Goal: Navigation & Orientation: Find specific page/section

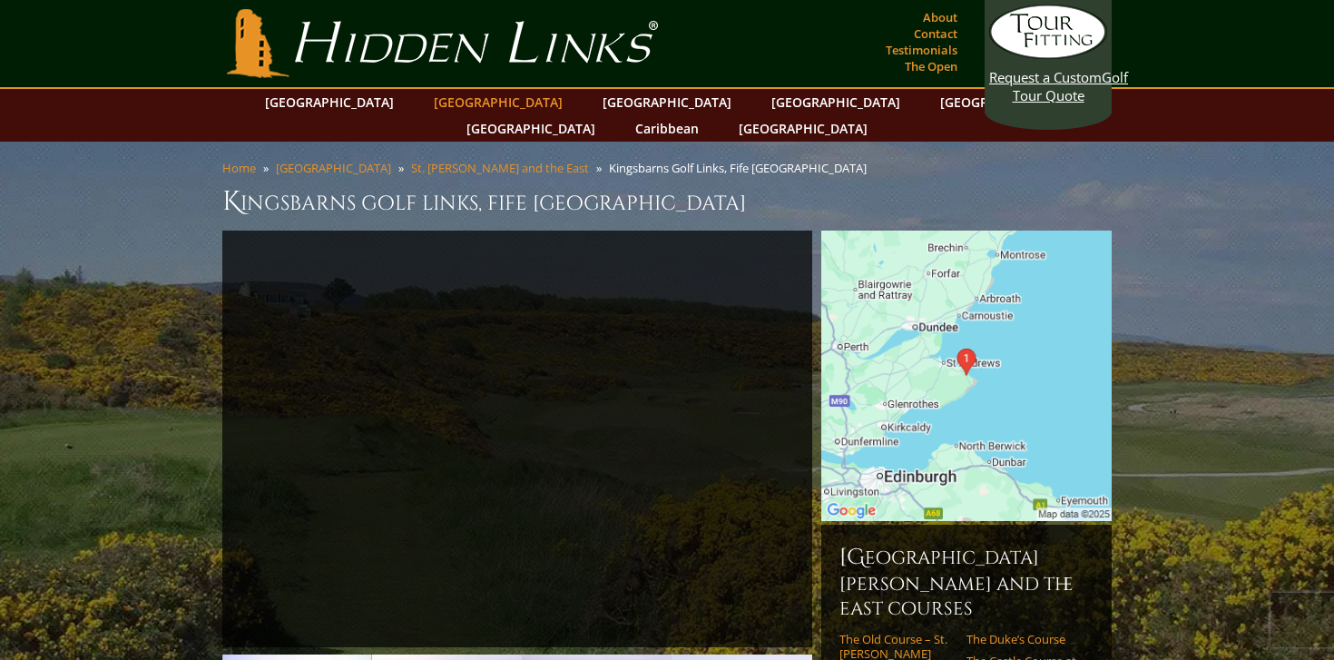
click at [476, 109] on link "[GEOGRAPHIC_DATA]" at bounding box center [498, 102] width 147 height 26
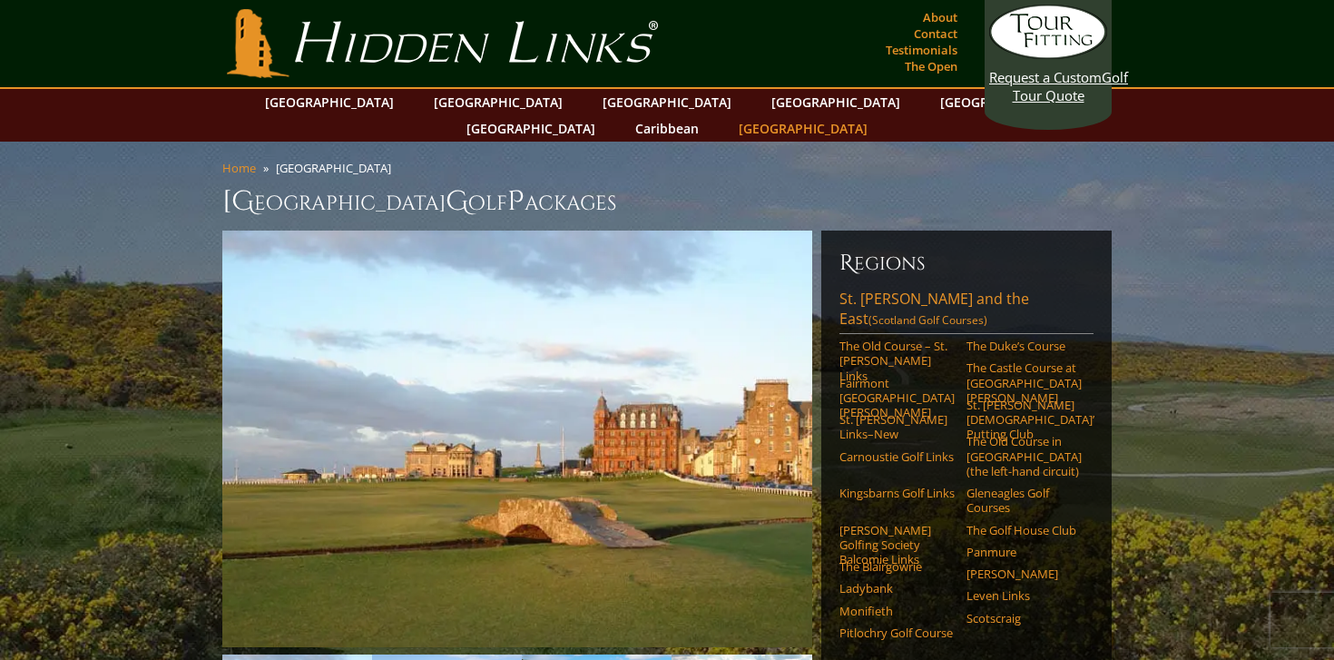
click at [877, 115] on link "[GEOGRAPHIC_DATA]" at bounding box center [803, 128] width 147 height 26
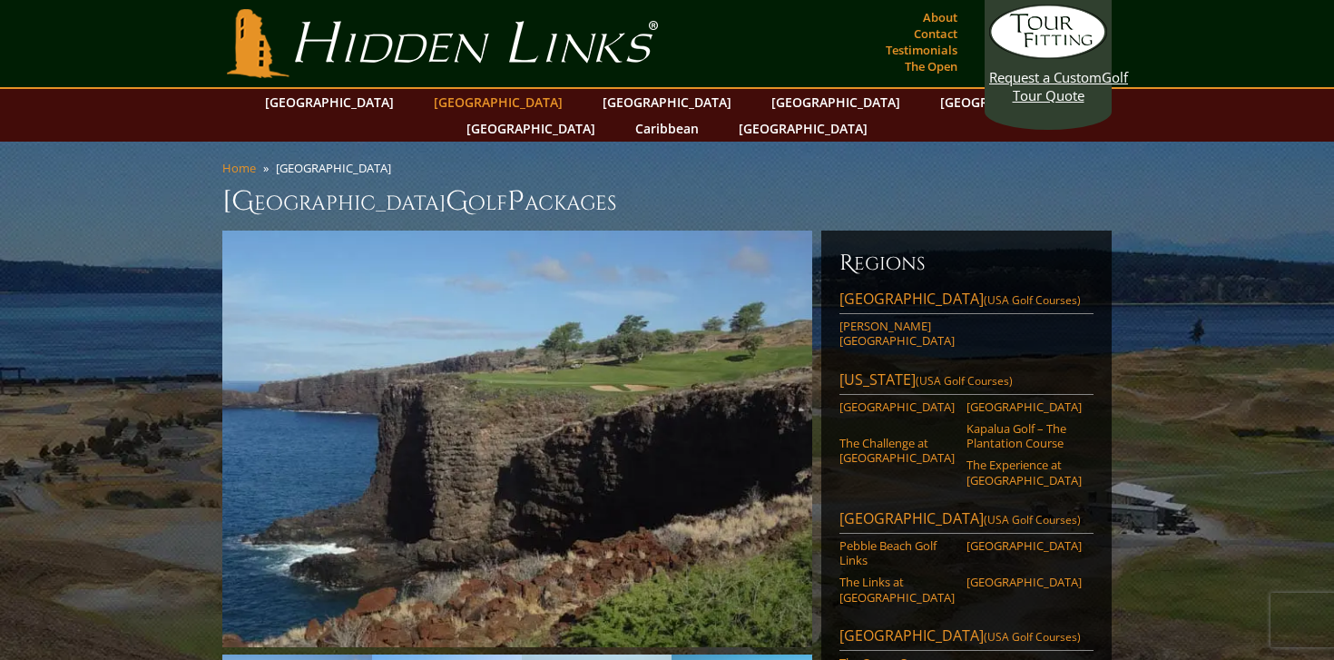
click at [468, 104] on link "[GEOGRAPHIC_DATA]" at bounding box center [498, 102] width 147 height 26
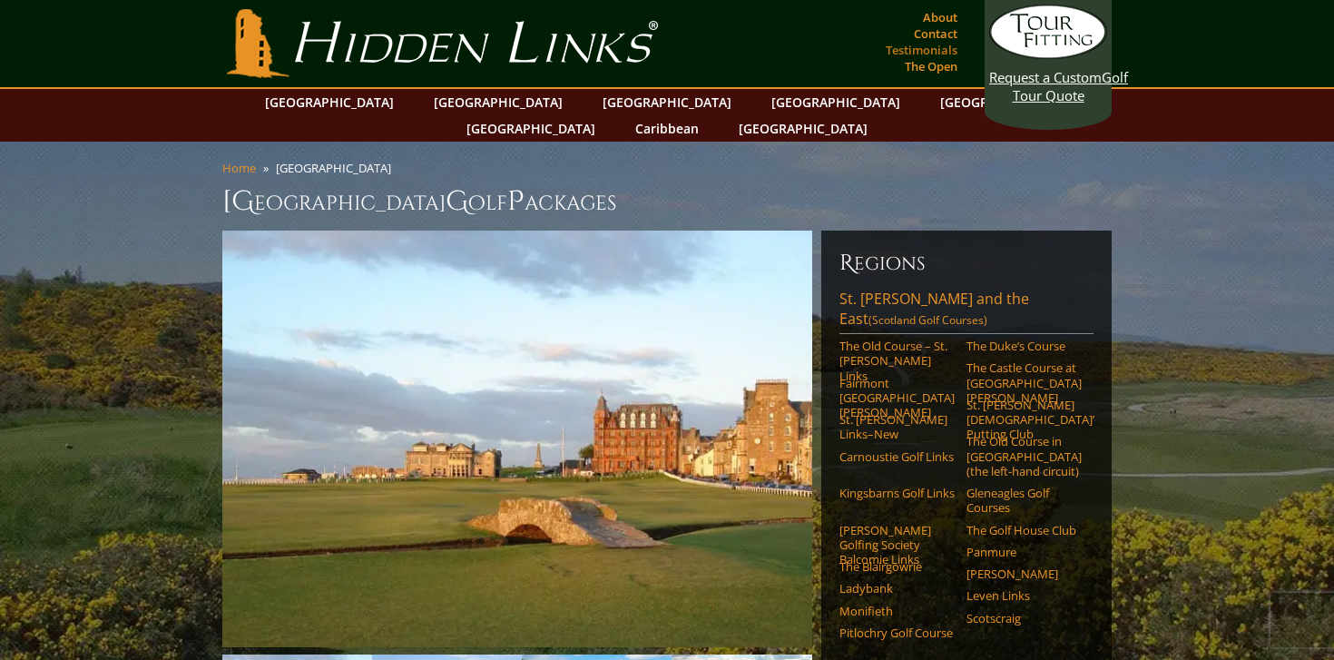
click at [932, 51] on link "Testimonials" at bounding box center [921, 49] width 81 height 25
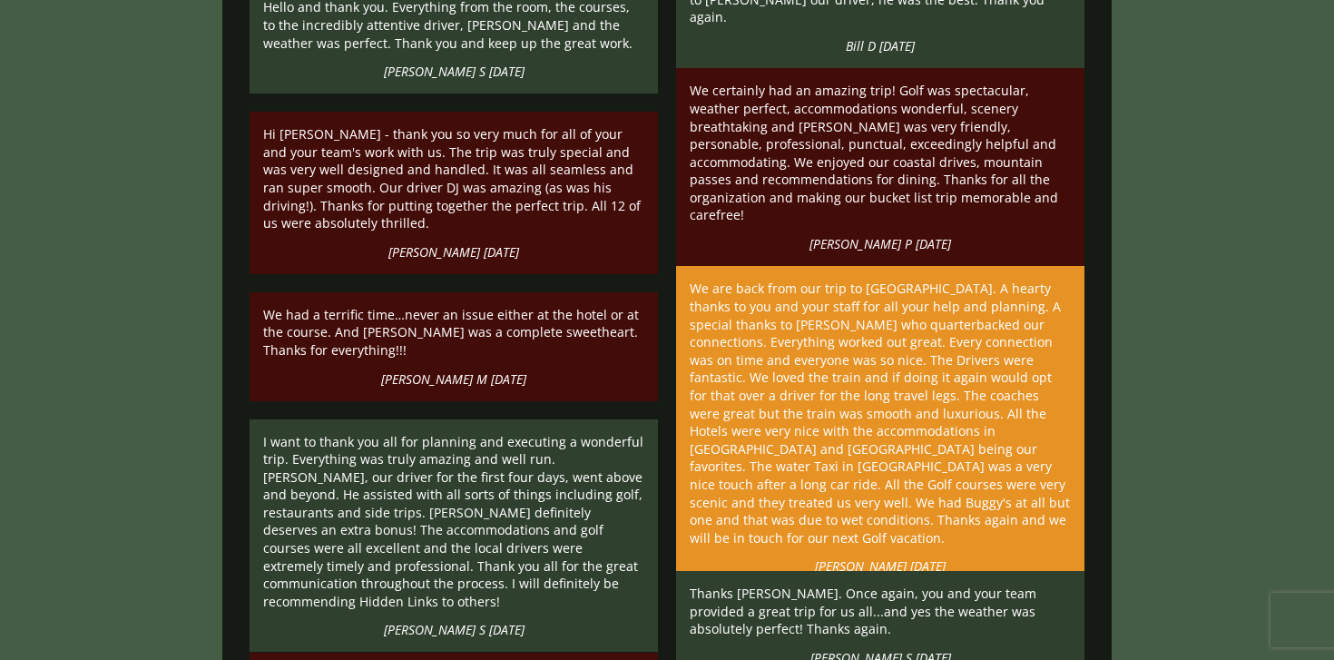
scroll to position [5538, 0]
